Goal: Task Accomplishment & Management: Manage account settings

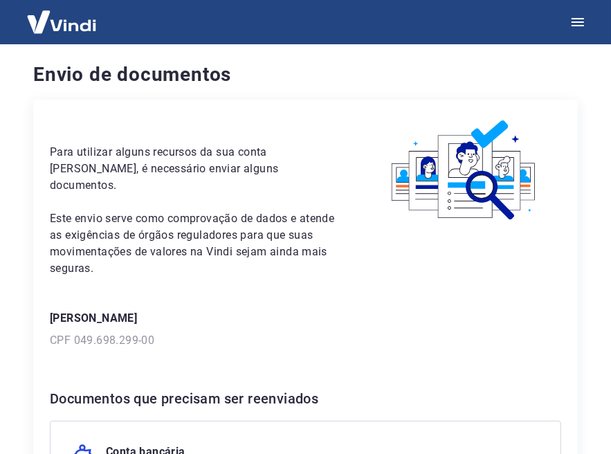
click at [609, 293] on div "Envio de documentos Para utilizar alguns recursos da sua conta Vindi, é necessá…" at bounding box center [305, 403] width 611 height 718
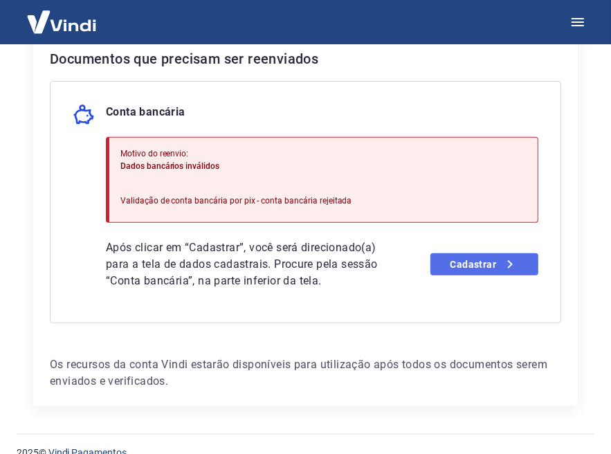
click at [502, 256] on icon at bounding box center [510, 264] width 17 height 17
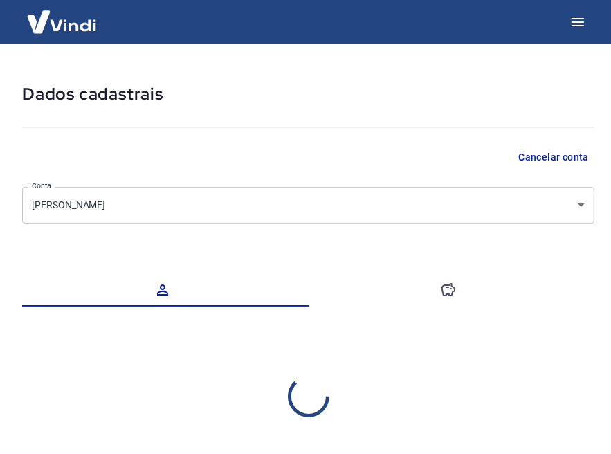
select select "PR"
select select "business"
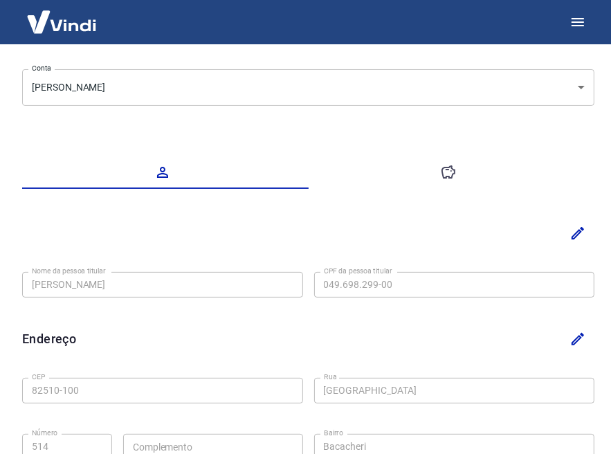
scroll to position [92, 0]
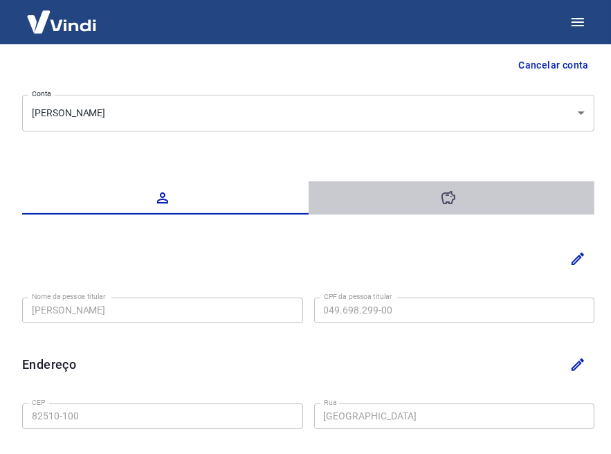
click at [459, 190] on button "button" at bounding box center [452, 197] width 286 height 33
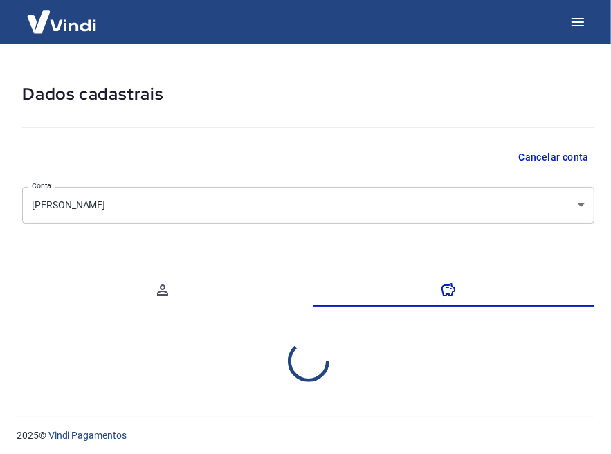
scroll to position [0, 0]
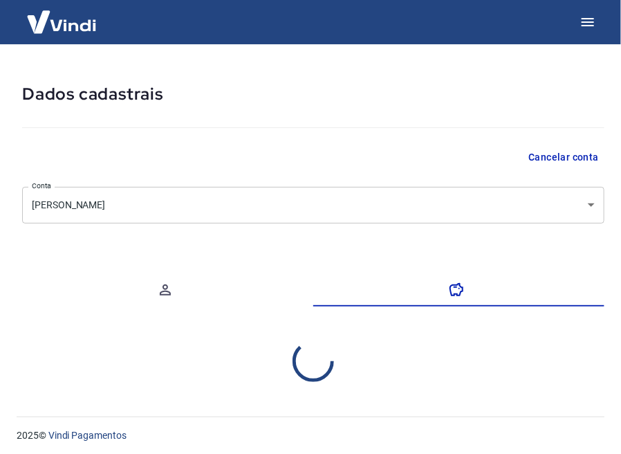
select select "1"
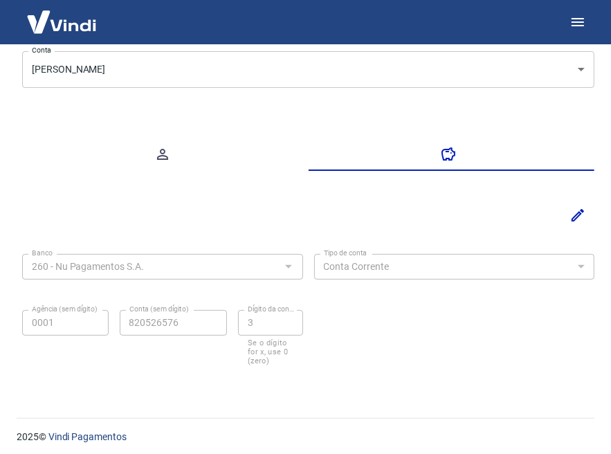
scroll to position [136, 0]
click at [169, 94] on div "Dados cadastrais Cancelar conta Conta [PERSON_NAME] [object Object] Conta Banco…" at bounding box center [308, 157] width 605 height 498
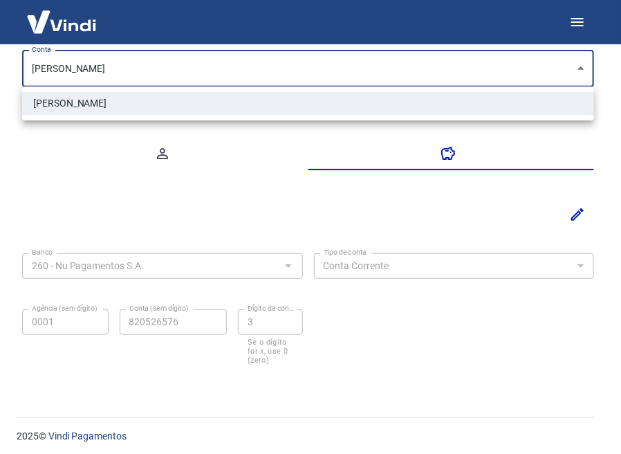
click at [193, 84] on body "Dados cadastrais Cancelar conta Conta [PERSON_NAME] [object Object] Conta Banco…" at bounding box center [310, 91] width 621 height 454
click at [558, 160] on div at bounding box center [310, 227] width 621 height 454
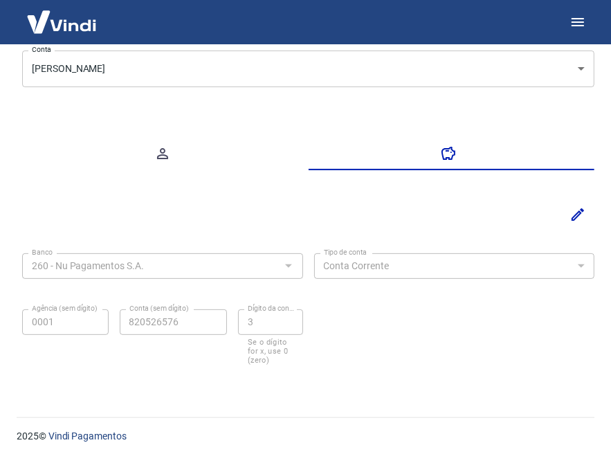
click at [58, 26] on img at bounding box center [62, 22] width 90 height 42
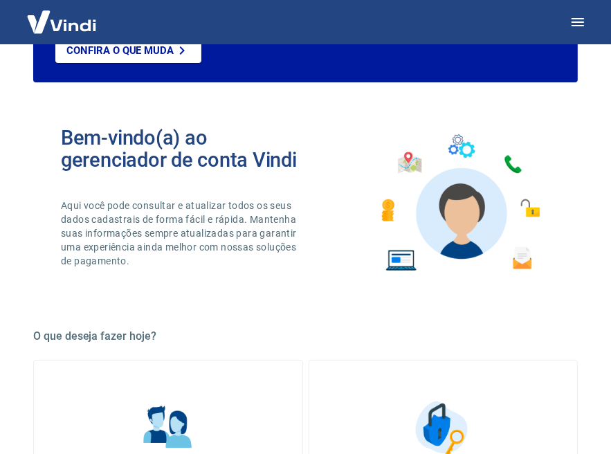
scroll to position [812, 0]
